Goal: Check status: Check status

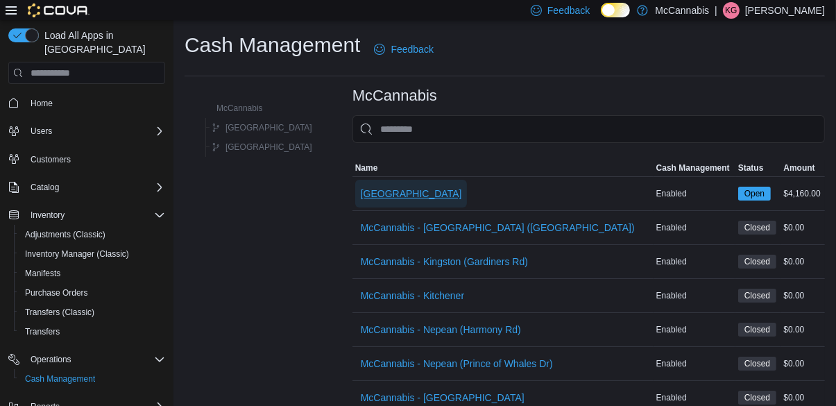
click at [361, 198] on span "[GEOGRAPHIC_DATA]" at bounding box center [411, 194] width 101 height 14
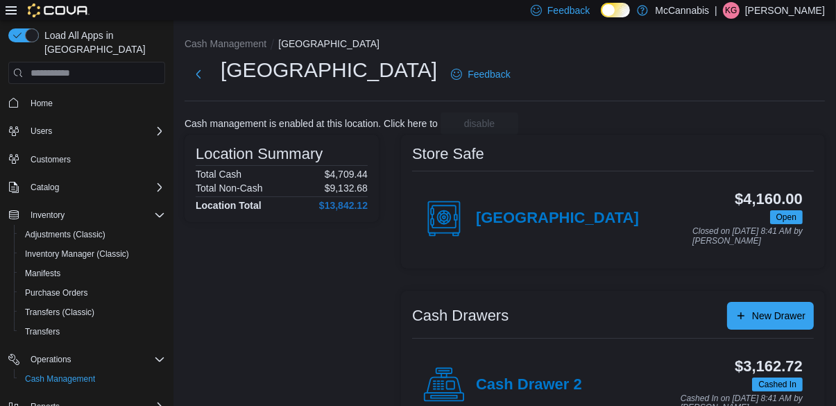
scroll to position [53, 0]
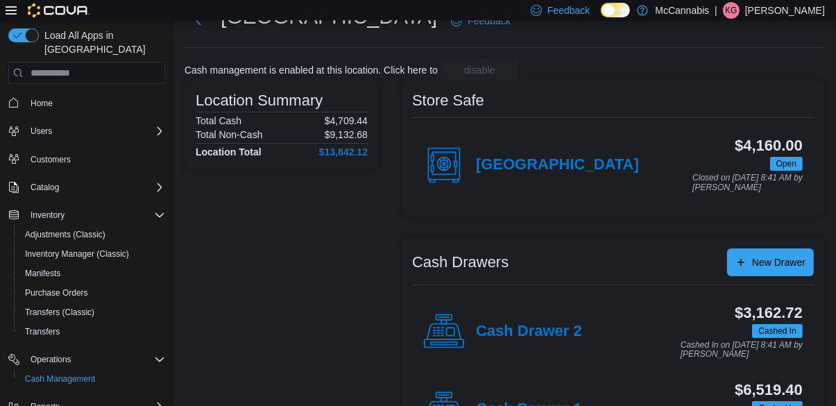
click at [547, 405] on h4 "Cash Drawer 1" at bounding box center [529, 409] width 106 height 18
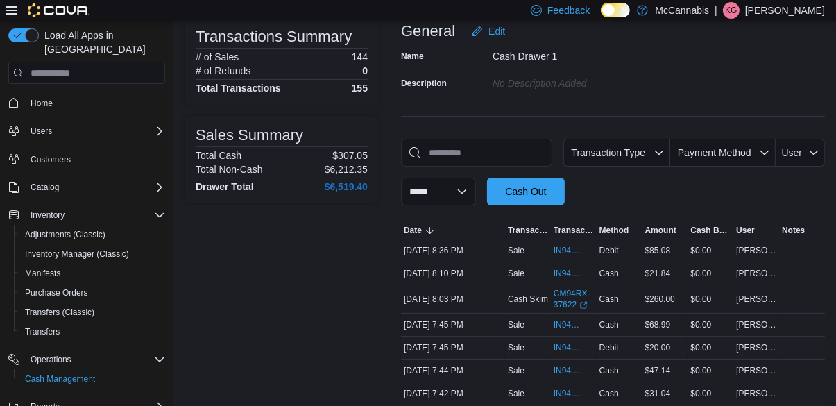
scroll to position [114, 0]
